Goal: Find specific page/section: Find specific page/section

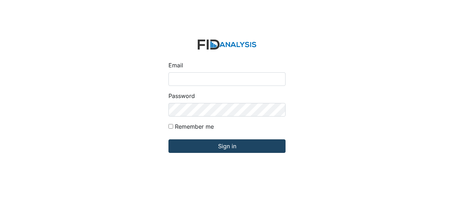
type input "[EMAIL_ADDRESS][DOMAIN_NAME]"
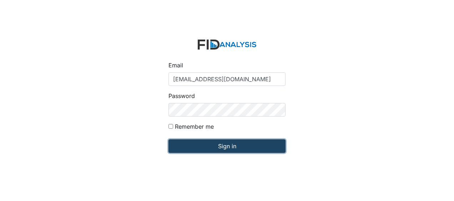
click at [203, 147] on input "Sign in" at bounding box center [226, 146] width 117 height 14
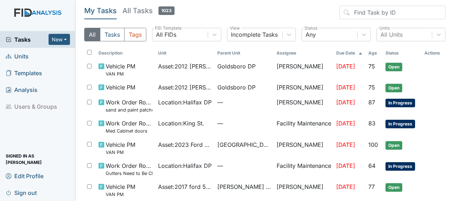
click at [29, 58] on link "Units" at bounding box center [38, 56] width 76 height 17
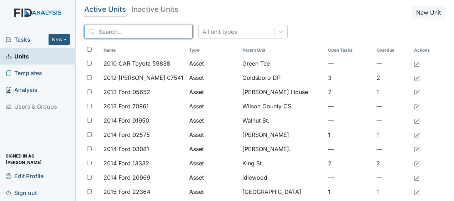
click at [96, 31] on input "search" at bounding box center [138, 32] width 108 height 14
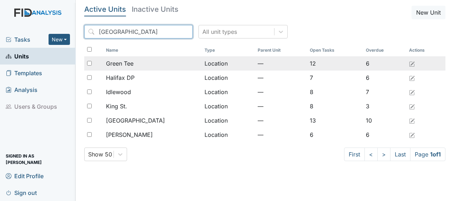
type input "halifax"
click at [132, 65] on span "Green Tee" at bounding box center [119, 63] width 27 height 9
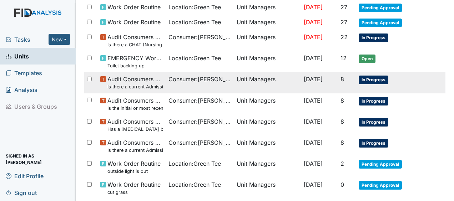
scroll to position [154, 0]
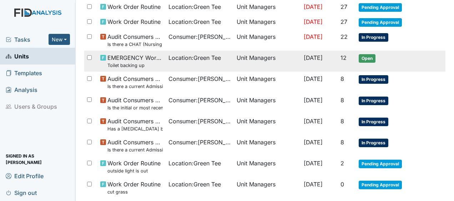
click at [190, 56] on span "Location : Green Tee" at bounding box center [194, 58] width 52 height 9
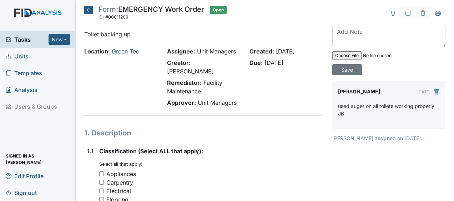
click at [89, 9] on icon at bounding box center [88, 10] width 9 height 9
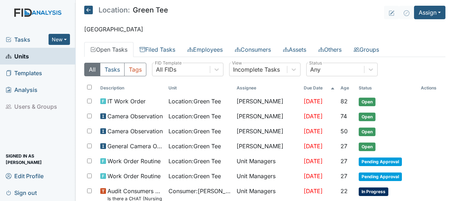
click at [89, 9] on icon at bounding box center [88, 10] width 9 height 9
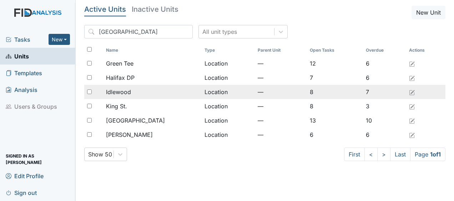
click at [202, 90] on td "Location" at bounding box center [228, 92] width 53 height 14
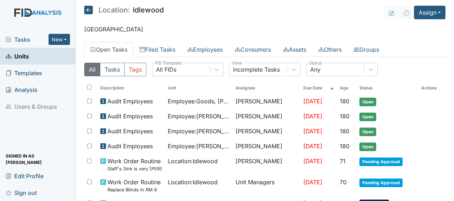
click at [88, 12] on icon at bounding box center [88, 10] width 9 height 9
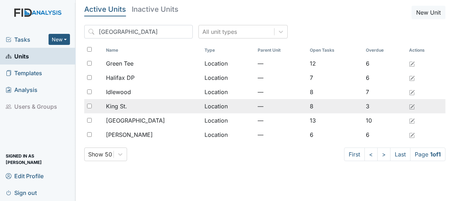
click at [202, 106] on td "Location" at bounding box center [228, 106] width 53 height 14
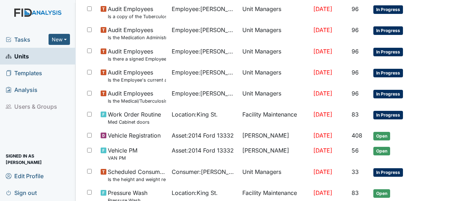
scroll to position [452, 0]
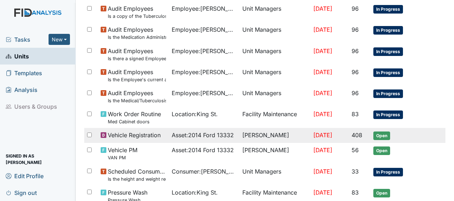
click at [156, 134] on span "Vehicle Registration" at bounding box center [134, 135] width 53 height 9
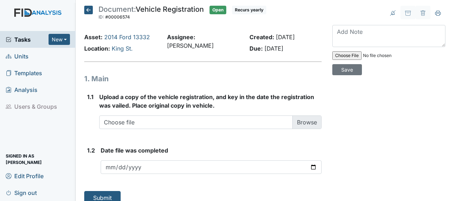
click at [88, 10] on icon at bounding box center [88, 10] width 9 height 9
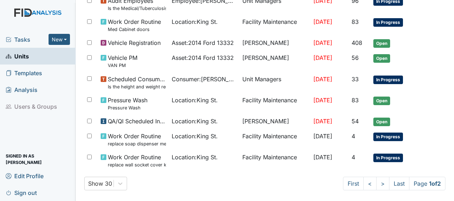
scroll to position [549, 0]
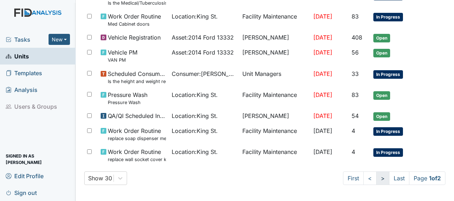
click at [376, 179] on link ">" at bounding box center [382, 179] width 13 height 14
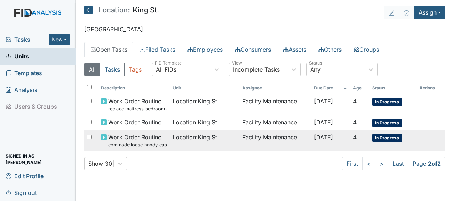
click at [285, 134] on td "Facility Maintenance" at bounding box center [275, 140] width 72 height 21
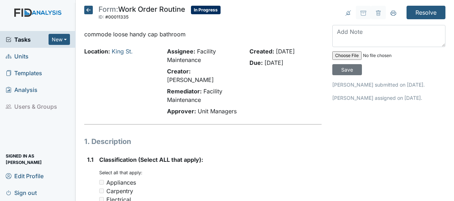
click at [89, 10] on icon at bounding box center [88, 10] width 9 height 9
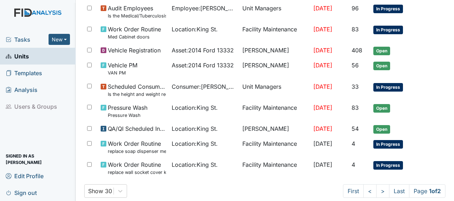
scroll to position [549, 0]
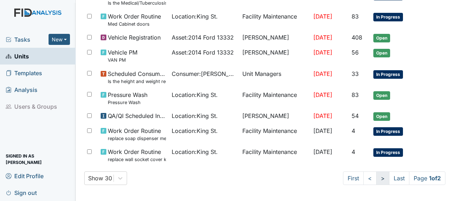
click at [377, 179] on link ">" at bounding box center [382, 179] width 13 height 14
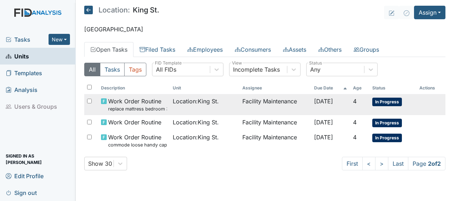
click at [286, 99] on td "Facility Maintenance" at bounding box center [275, 104] width 72 height 21
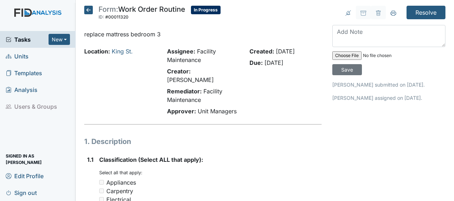
click at [89, 10] on icon at bounding box center [88, 10] width 9 height 9
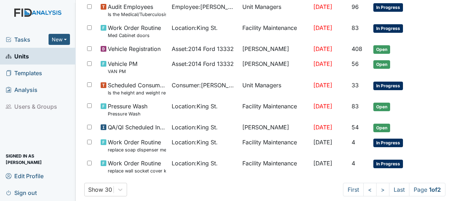
scroll to position [549, 0]
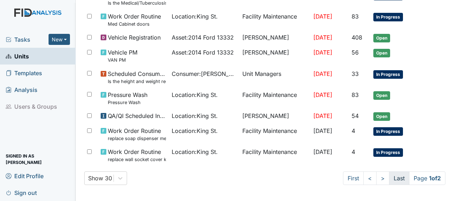
click at [392, 180] on link "Last" at bounding box center [399, 179] width 20 height 14
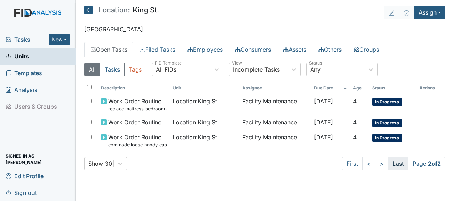
scroll to position [0, 0]
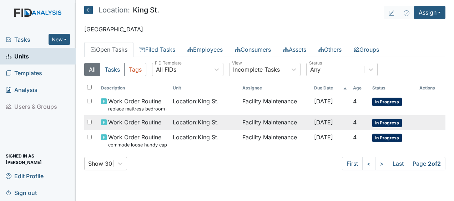
click at [258, 120] on td "Facility Maintenance" at bounding box center [275, 122] width 72 height 15
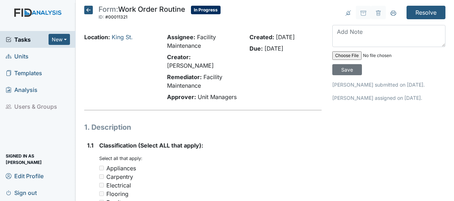
click at [88, 10] on icon at bounding box center [88, 10] width 9 height 9
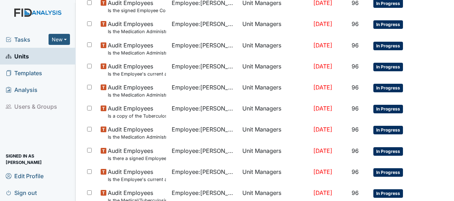
scroll to position [549, 0]
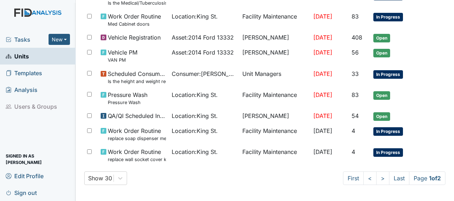
click at [446, 24] on main "Location: [GEOGRAPHIC_DATA]. Assign Assign Form Assign Inspection Assign Docume…" at bounding box center [265, 100] width 378 height 201
click at [180, 175] on div "Show 30 First < > Last Page 1 of 2" at bounding box center [264, 179] width 361 height 14
